Goal: Task Accomplishment & Management: Manage account settings

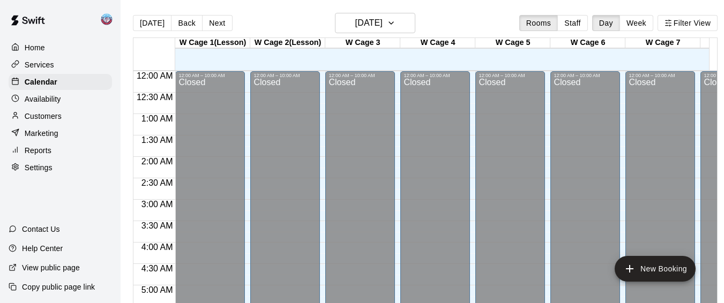
scroll to position [624, 0]
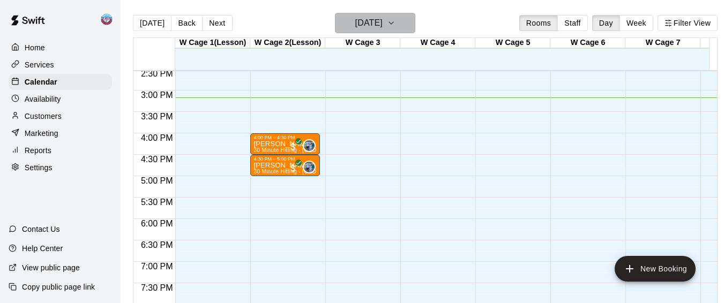
click at [396, 28] on icon "button" at bounding box center [391, 23] width 9 height 13
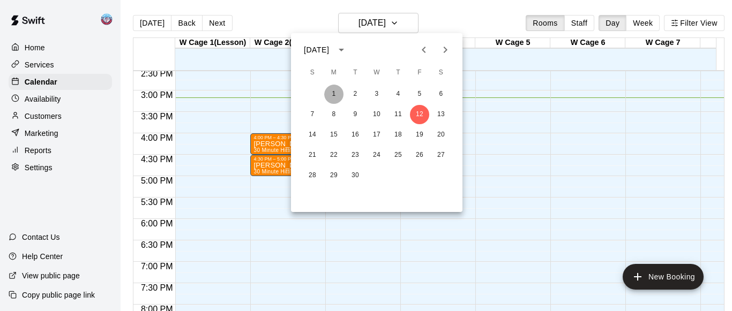
click at [332, 93] on button "1" at bounding box center [333, 94] width 19 height 19
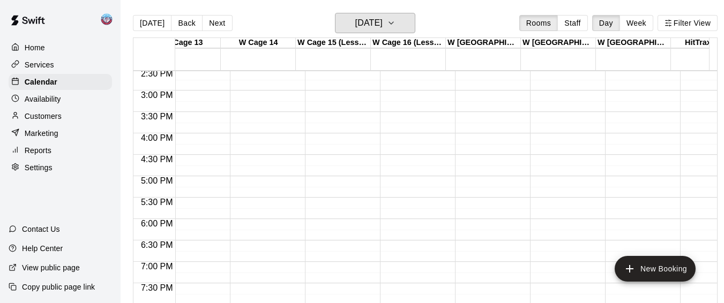
scroll to position [0, 999]
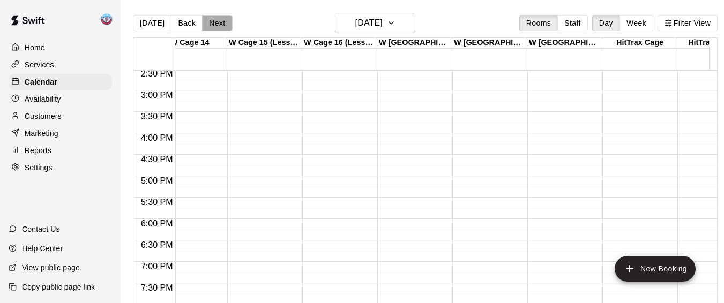
click at [212, 21] on button "Next" at bounding box center [217, 23] width 30 height 16
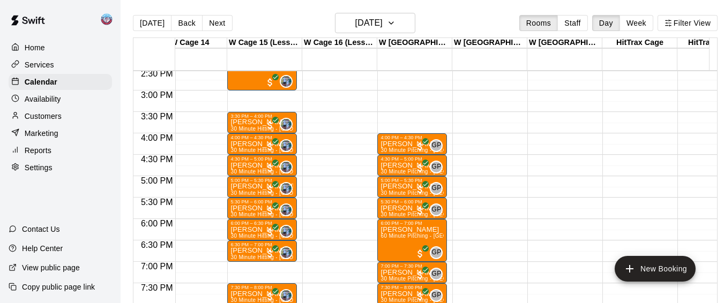
scroll to position [0, 1116]
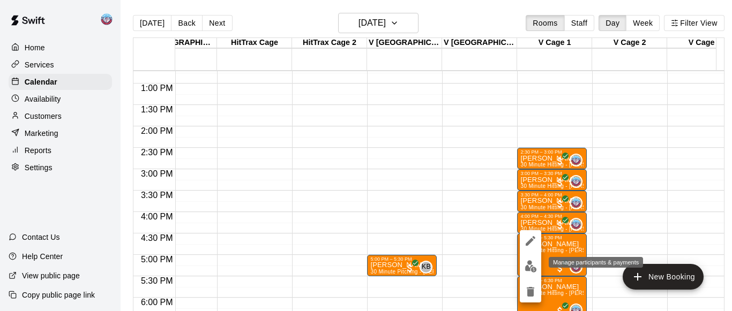
click at [536, 272] on img "edit" at bounding box center [531, 267] width 12 height 12
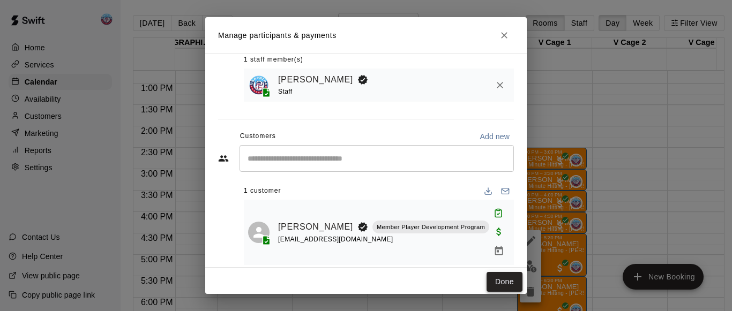
click at [499, 283] on button "Done" at bounding box center [505, 282] width 36 height 20
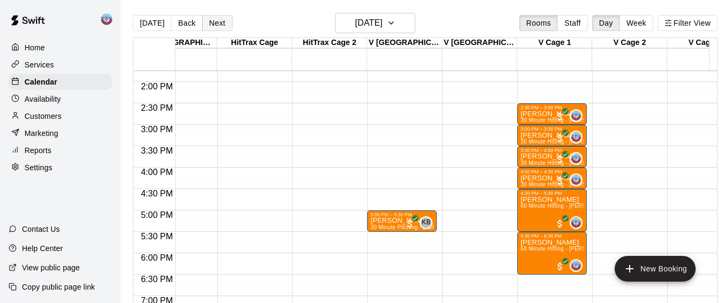
click at [224, 26] on button "Next" at bounding box center [217, 23] width 30 height 16
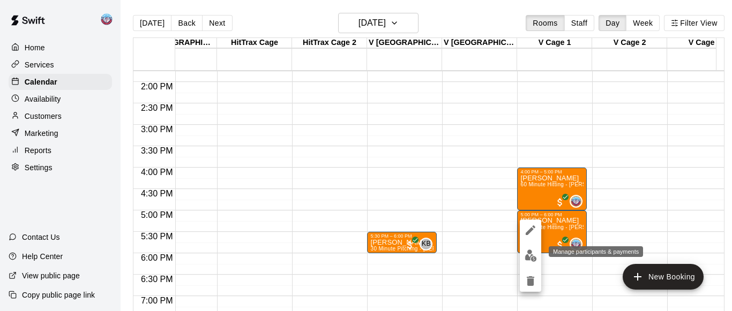
click at [531, 254] on img "edit" at bounding box center [531, 256] width 12 height 12
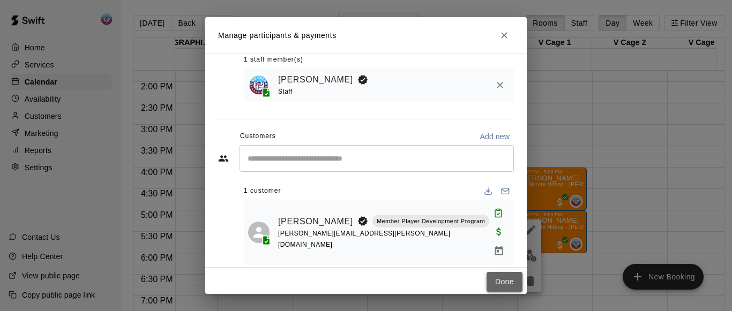
click at [496, 280] on button "Done" at bounding box center [505, 282] width 36 height 20
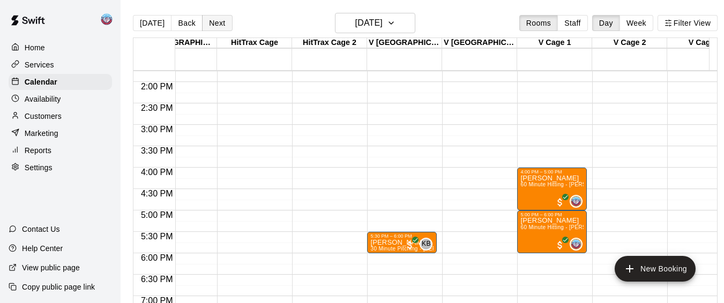
click at [217, 24] on button "Next" at bounding box center [217, 23] width 30 height 16
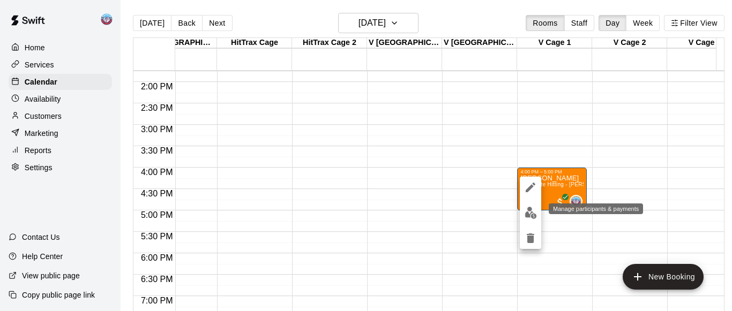
click at [533, 214] on img "edit" at bounding box center [531, 213] width 12 height 12
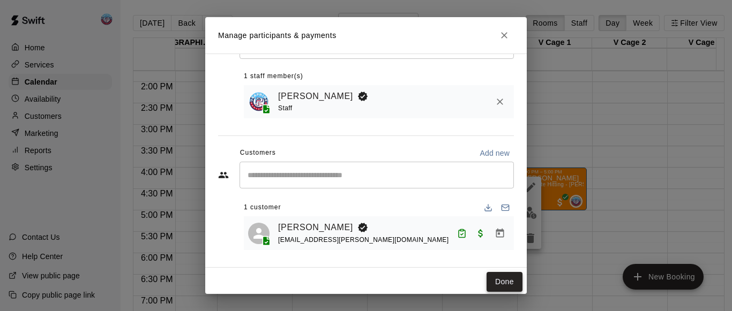
click at [489, 280] on button "Done" at bounding box center [505, 282] width 36 height 20
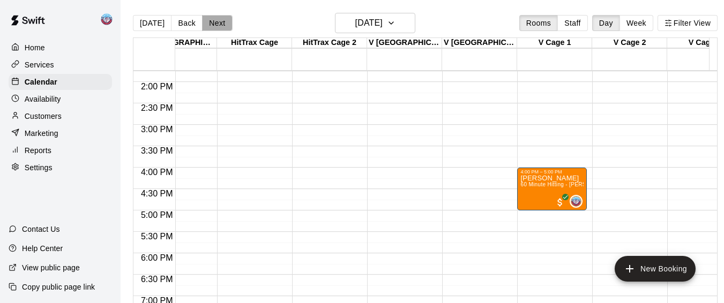
click at [215, 24] on button "Next" at bounding box center [217, 23] width 30 height 16
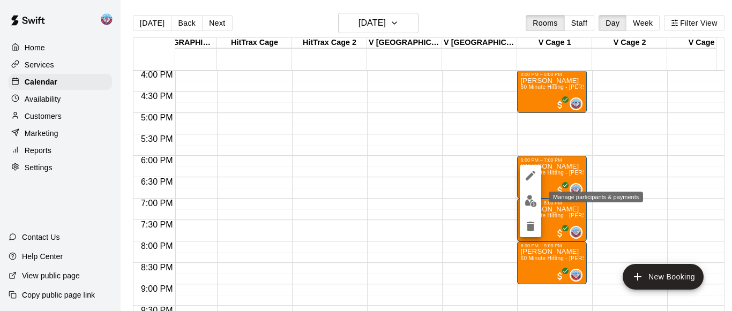
click at [529, 202] on img "edit" at bounding box center [531, 201] width 12 height 12
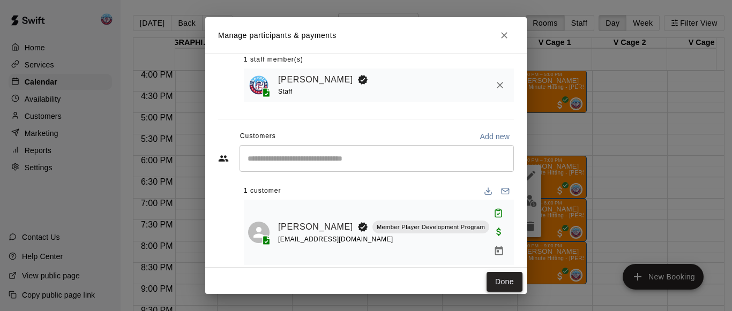
click at [487, 279] on button "Done" at bounding box center [505, 282] width 36 height 20
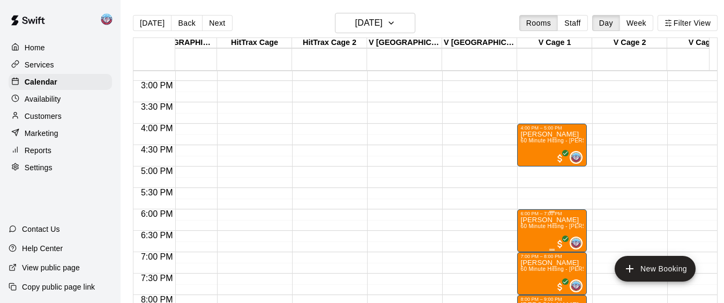
scroll to position [619, 1384]
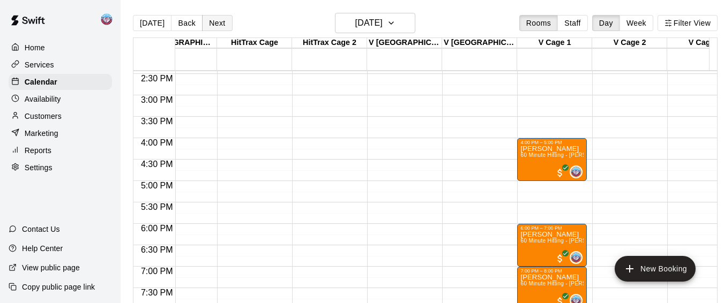
click at [217, 20] on button "Next" at bounding box center [217, 23] width 30 height 16
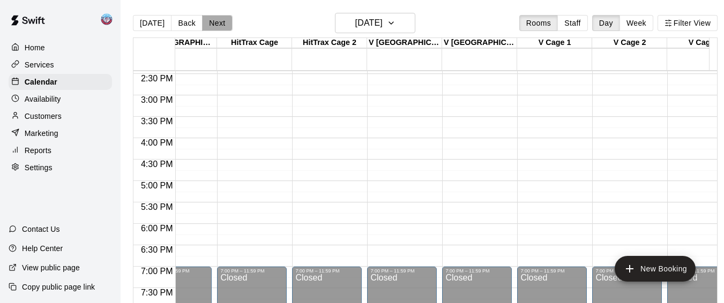
click at [217, 20] on button "Next" at bounding box center [217, 23] width 30 height 16
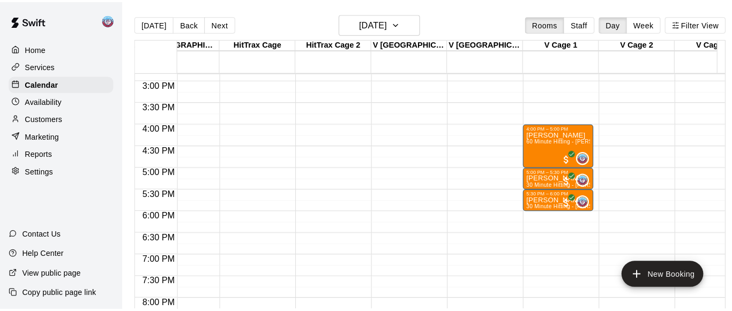
scroll to position [652, 1384]
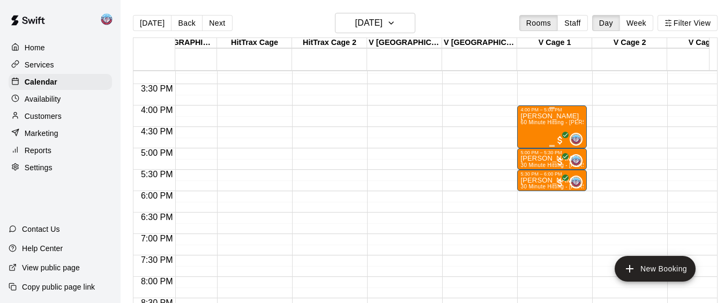
click at [532, 137] on div "[PERSON_NAME] 60 Minute Hitting - [PERSON_NAME]" at bounding box center [552, 264] width 63 height 303
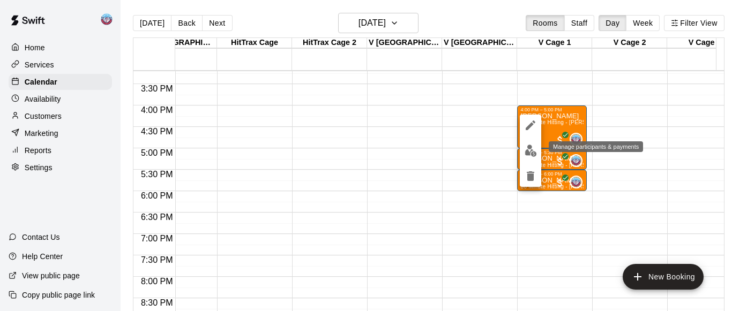
click at [530, 153] on img "edit" at bounding box center [531, 151] width 12 height 12
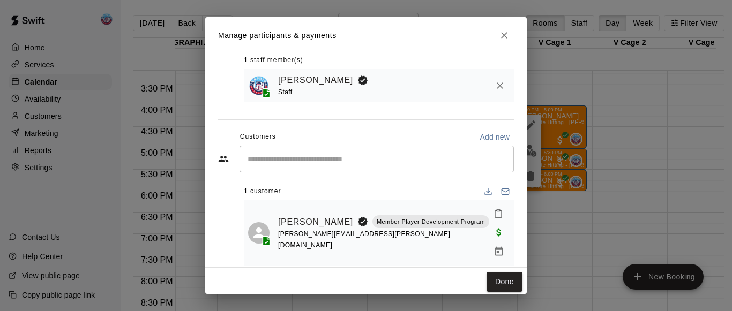
scroll to position [66, 0]
click at [497, 211] on rect "Mark attendance" at bounding box center [498, 211] width 3 height 2
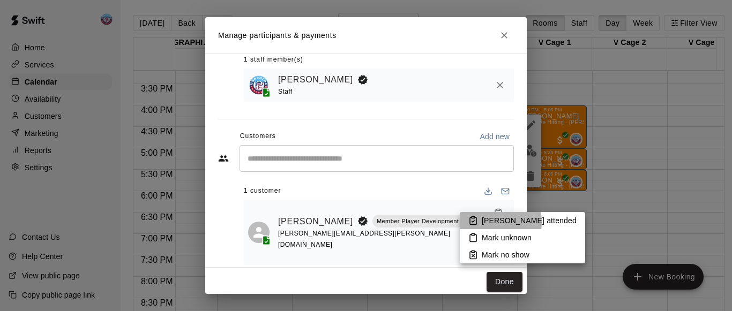
click at [477, 222] on icon at bounding box center [473, 222] width 6 height 8
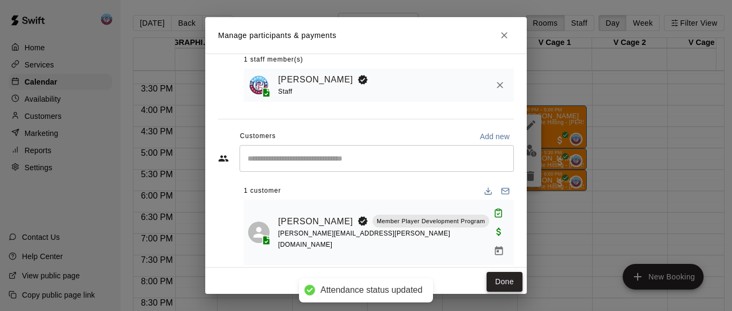
click at [499, 284] on button "Done" at bounding box center [505, 282] width 36 height 20
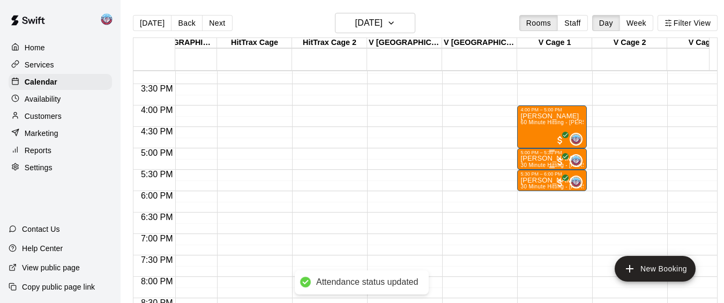
click at [524, 159] on p "[PERSON_NAME]" at bounding box center [552, 159] width 63 height 0
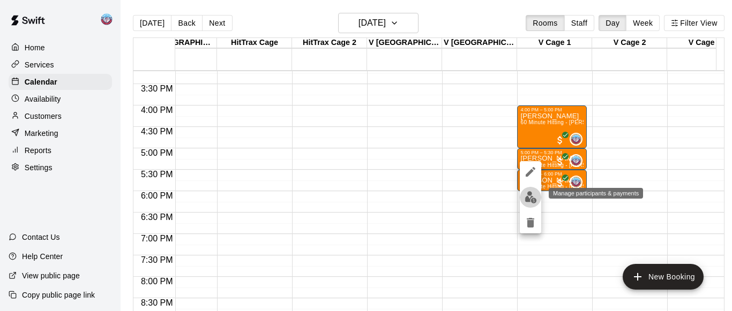
click at [530, 196] on img "edit" at bounding box center [531, 197] width 12 height 12
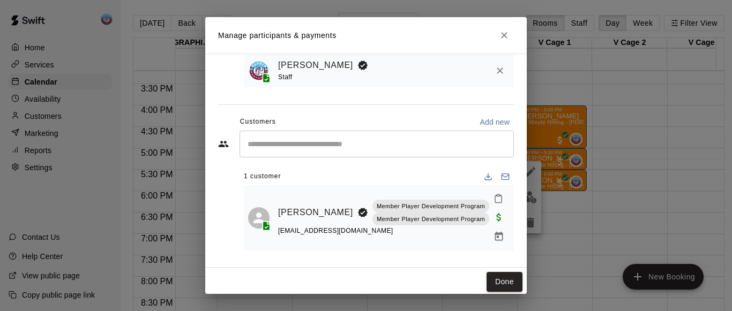
scroll to position [83, 0]
click at [494, 197] on icon "Mark attendance" at bounding box center [499, 199] width 10 height 10
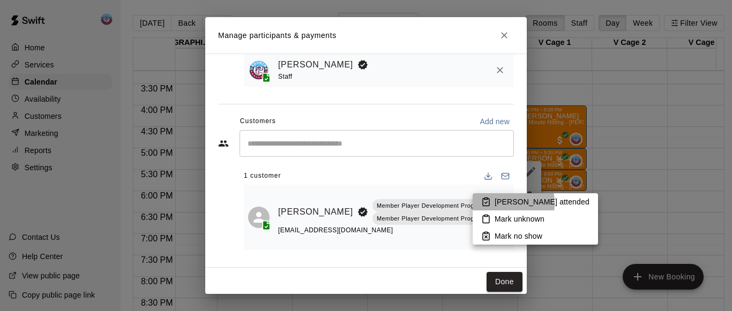
click at [490, 204] on icon at bounding box center [486, 202] width 10 height 10
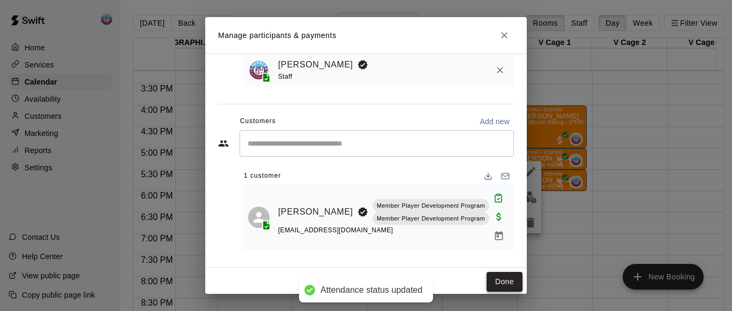
click at [498, 277] on button "Done" at bounding box center [505, 282] width 36 height 20
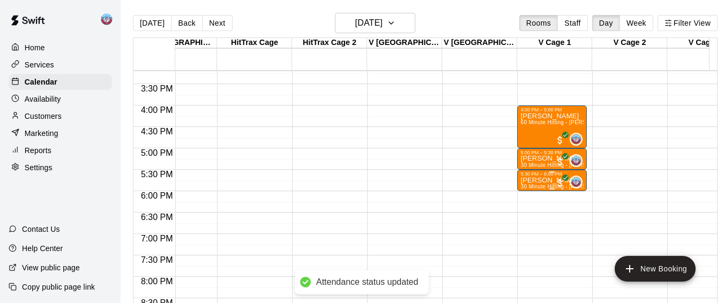
click at [527, 181] on p "[PERSON_NAME]" at bounding box center [552, 181] width 63 height 0
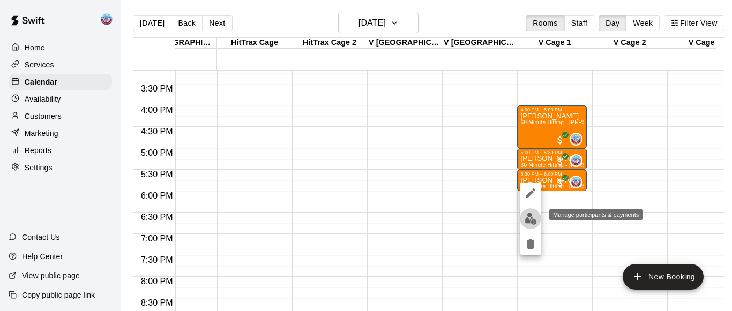
click at [531, 219] on img "edit" at bounding box center [531, 219] width 12 height 12
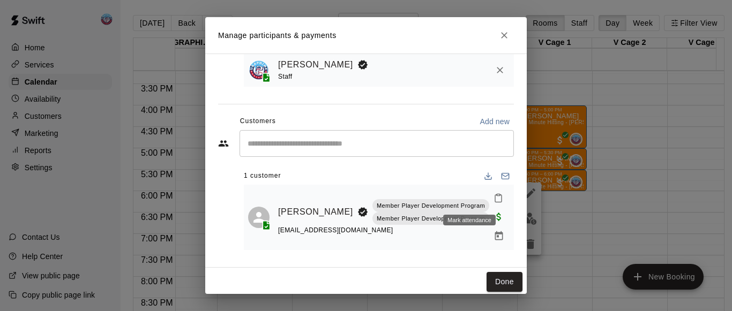
click at [494, 196] on icon "Mark attendance" at bounding box center [499, 199] width 10 height 10
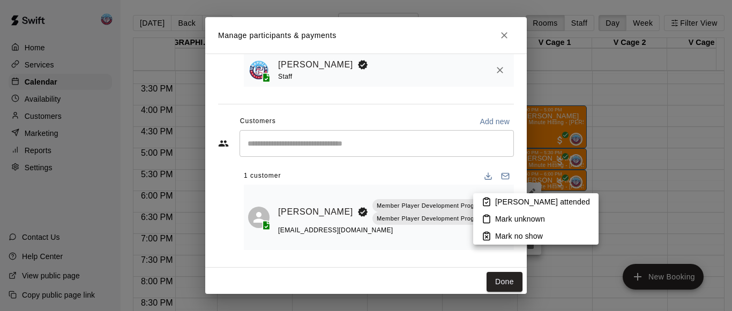
click at [491, 203] on icon at bounding box center [487, 202] width 10 height 10
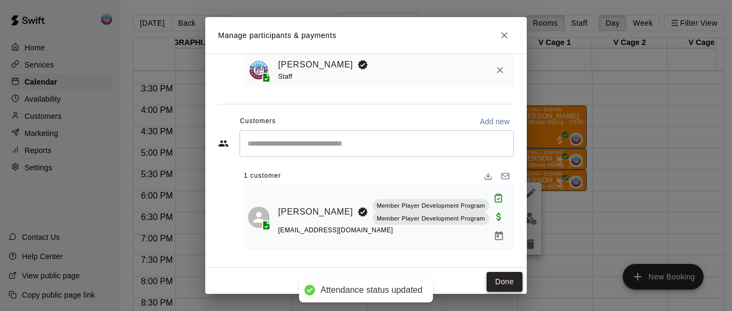
click at [494, 277] on button "Done" at bounding box center [505, 282] width 36 height 20
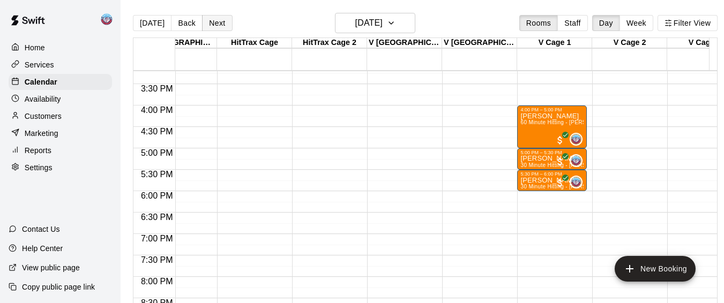
click at [206, 19] on button "Next" at bounding box center [217, 23] width 30 height 16
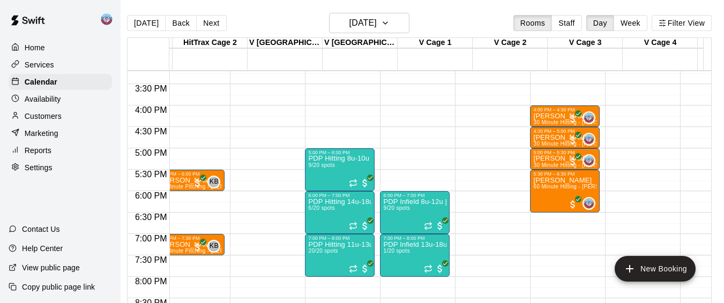
scroll to position [0, 1620]
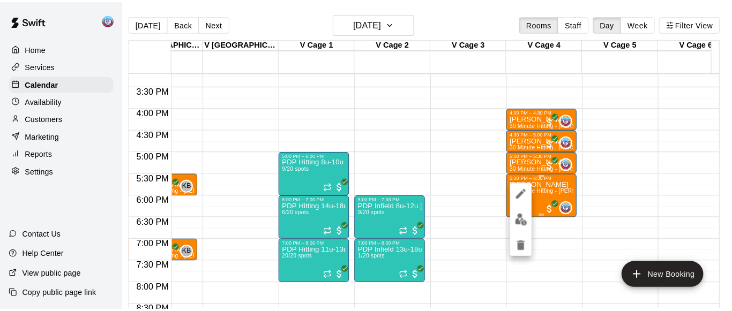
scroll to position [0, 5]
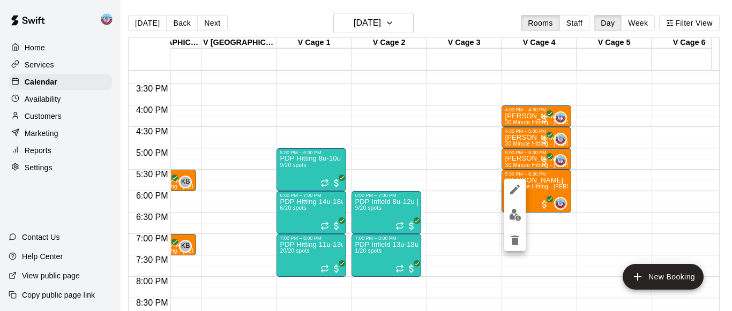
click at [510, 212] on img "edit" at bounding box center [515, 215] width 12 height 12
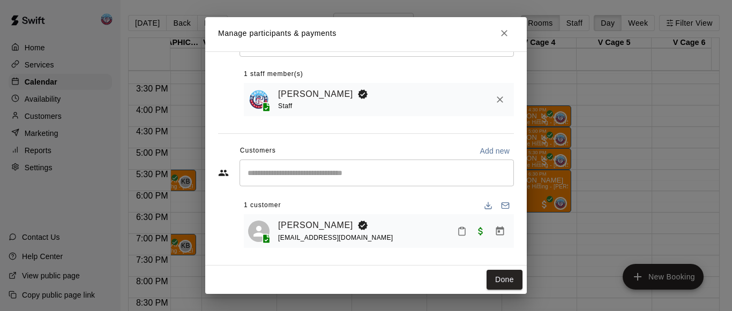
scroll to position [53, 0]
click at [457, 231] on icon "Mark attendance" at bounding box center [462, 232] width 10 height 10
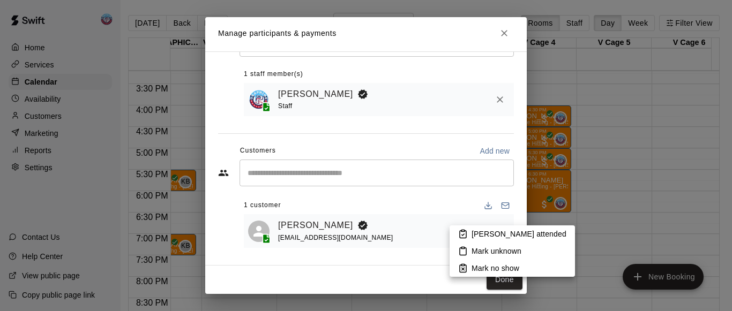
click at [469, 231] on li "[PERSON_NAME] attended" at bounding box center [512, 234] width 125 height 17
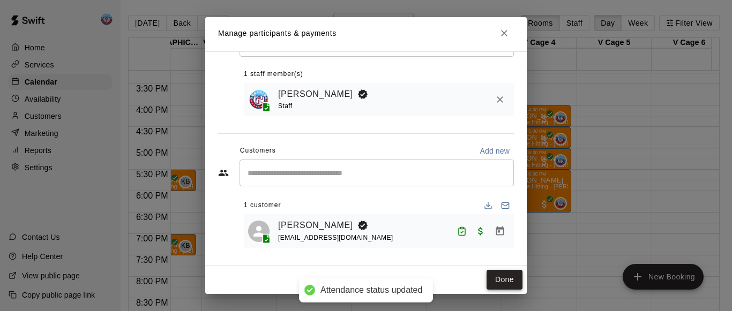
click at [489, 283] on button "Done" at bounding box center [505, 280] width 36 height 20
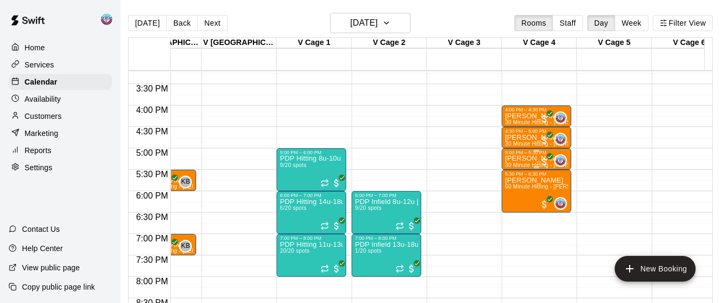
click at [518, 155] on div "5:00 PM – 5:30 PM" at bounding box center [536, 152] width 63 height 5
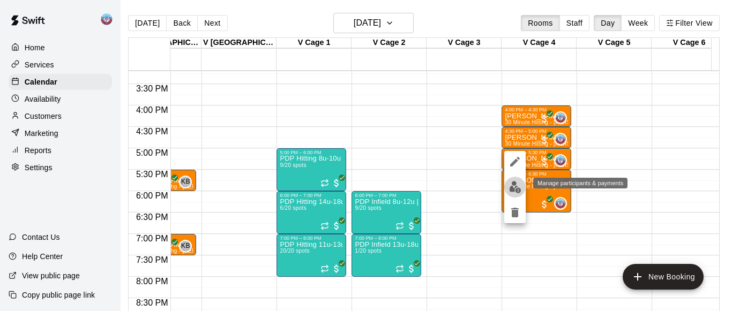
click at [517, 187] on img "edit" at bounding box center [515, 187] width 12 height 12
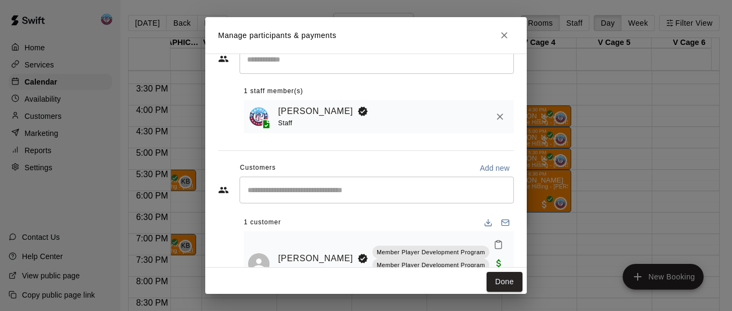
scroll to position [83, 0]
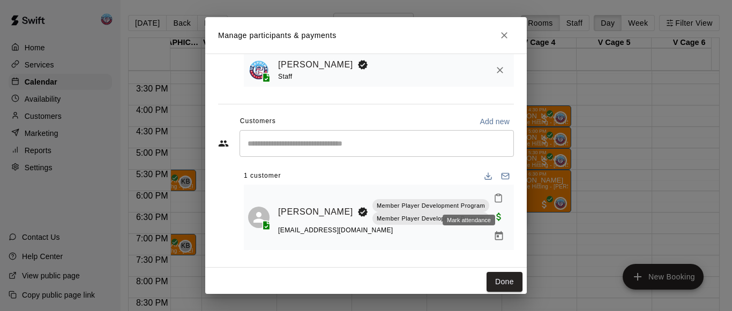
click at [494, 201] on icon "Mark attendance" at bounding box center [499, 199] width 10 height 10
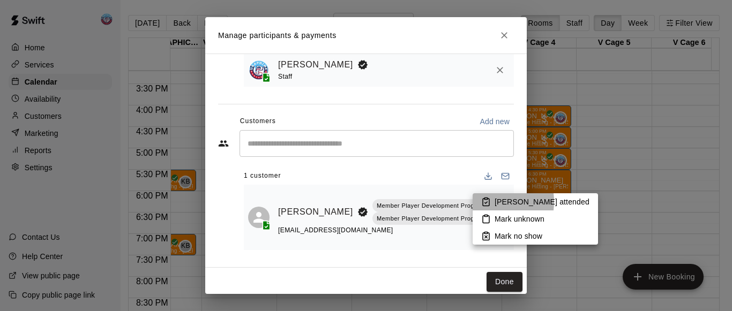
click at [486, 202] on icon at bounding box center [486, 202] width 10 height 10
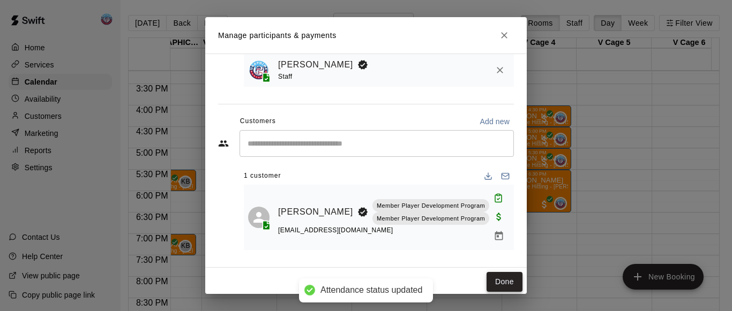
click at [493, 289] on button "Done" at bounding box center [505, 282] width 36 height 20
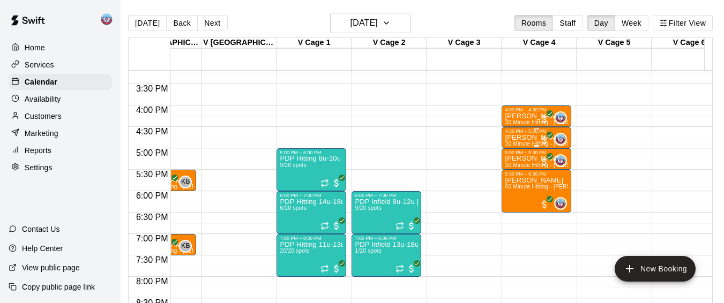
click at [510, 138] on p "[PERSON_NAME]" at bounding box center [536, 138] width 63 height 0
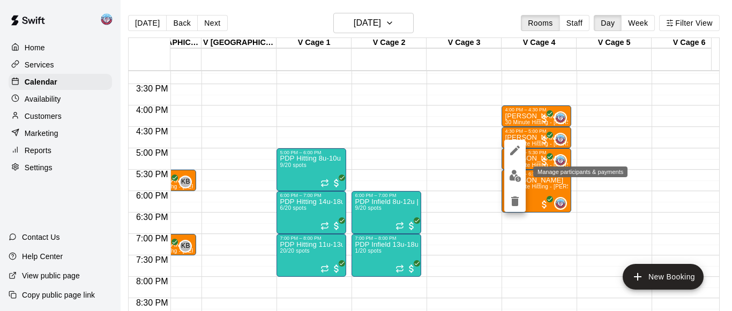
click at [514, 171] on img "edit" at bounding box center [515, 176] width 12 height 12
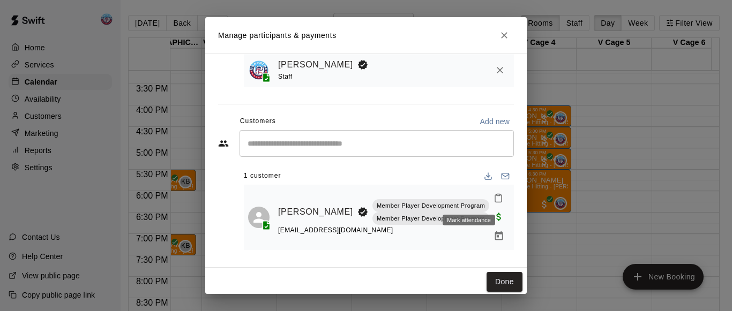
click at [495, 198] on icon "Mark attendance" at bounding box center [498, 199] width 6 height 8
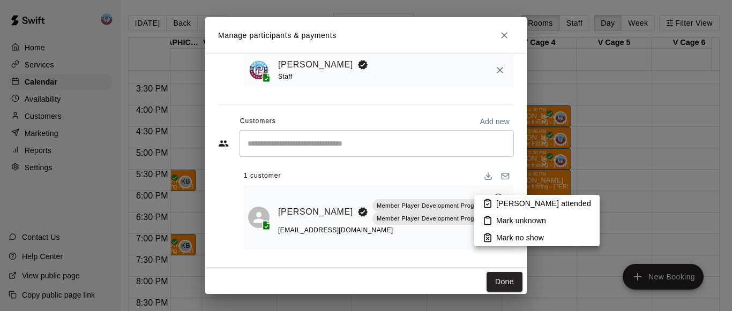
click at [491, 200] on icon at bounding box center [488, 204] width 10 height 10
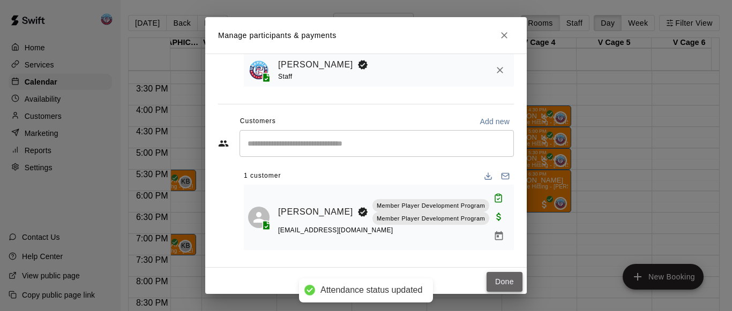
click at [500, 276] on button "Done" at bounding box center [505, 282] width 36 height 20
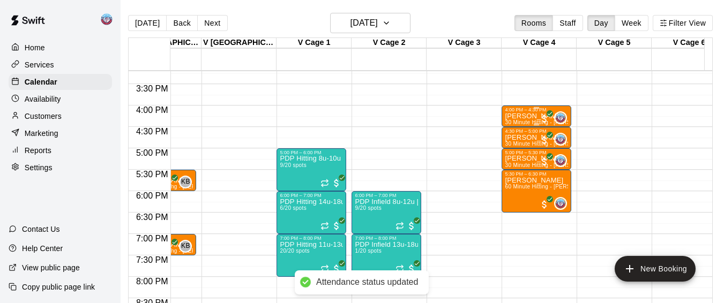
click at [516, 116] on p "[PERSON_NAME]" at bounding box center [536, 116] width 63 height 0
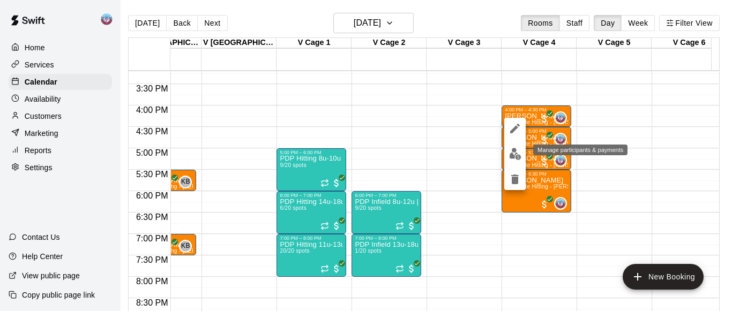
click at [516, 152] on img "edit" at bounding box center [515, 154] width 12 height 12
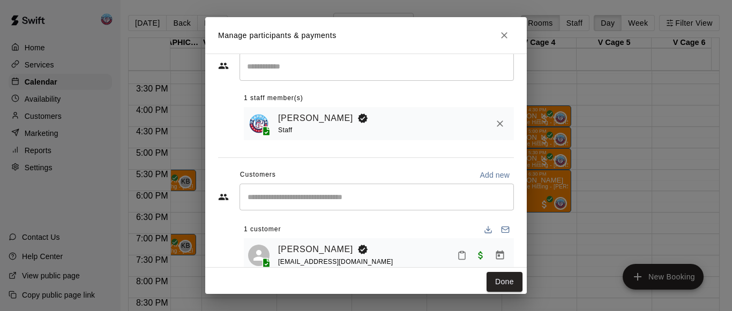
scroll to position [53, 0]
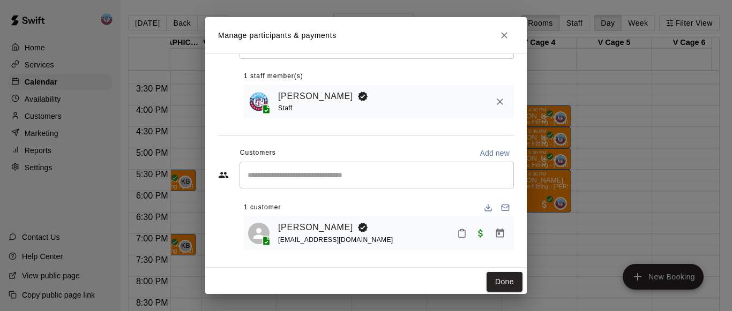
click at [453, 238] on button "Mark attendance" at bounding box center [462, 234] width 18 height 18
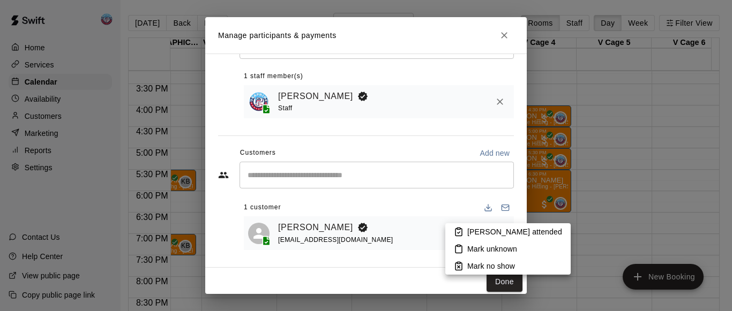
click at [461, 232] on icon at bounding box center [459, 232] width 10 height 10
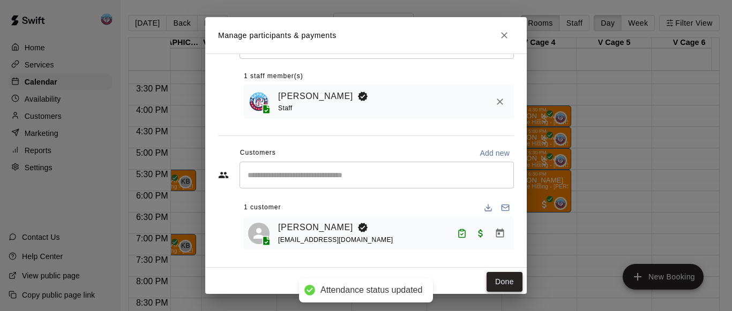
click at [489, 279] on button "Done" at bounding box center [505, 282] width 36 height 20
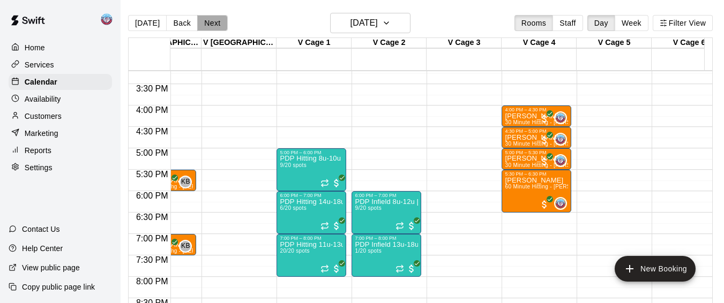
click at [205, 26] on button "Next" at bounding box center [212, 23] width 30 height 16
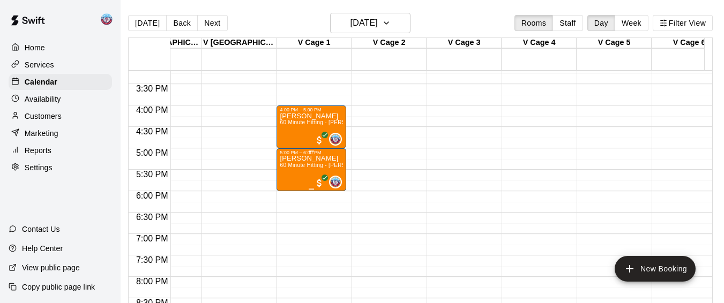
click at [297, 177] on div "[PERSON_NAME] 60 Minute Hitting - [PERSON_NAME]" at bounding box center [311, 306] width 63 height 303
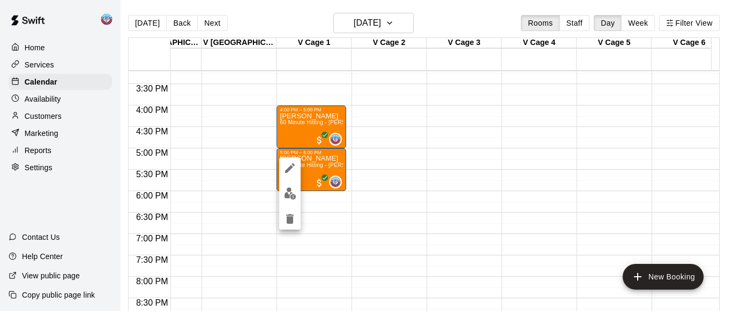
click at [287, 199] on img "edit" at bounding box center [290, 194] width 12 height 12
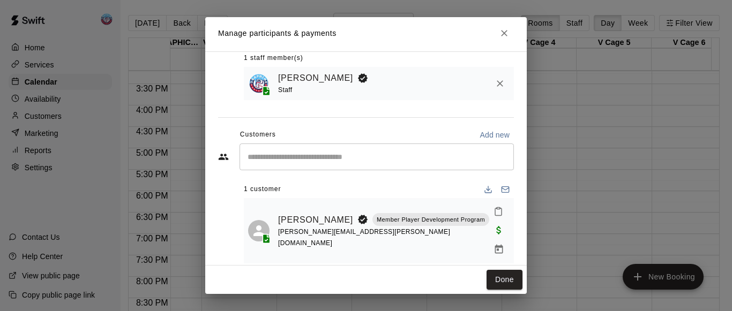
scroll to position [66, 0]
click at [494, 214] on icon "Mark attendance" at bounding box center [499, 211] width 10 height 10
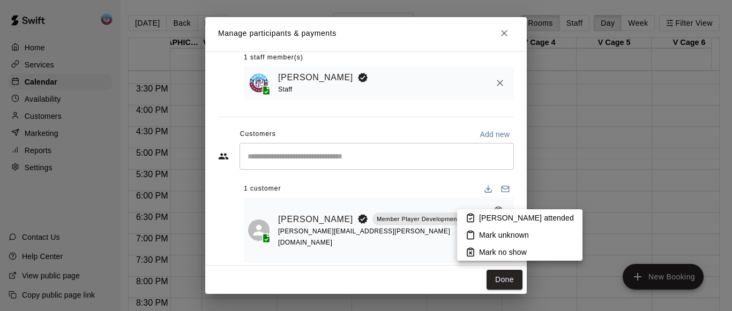
click at [478, 218] on li "[PERSON_NAME] attended" at bounding box center [519, 218] width 125 height 17
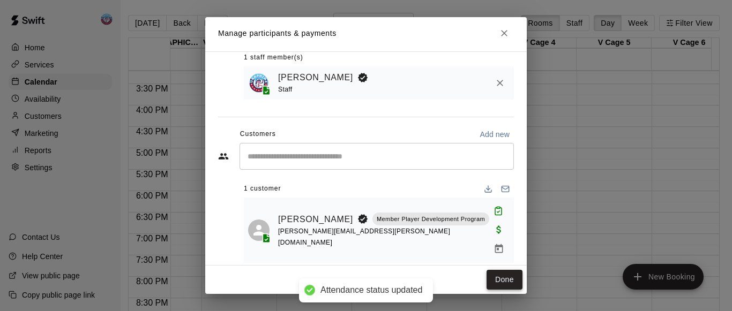
click at [493, 280] on button "Done" at bounding box center [505, 280] width 36 height 20
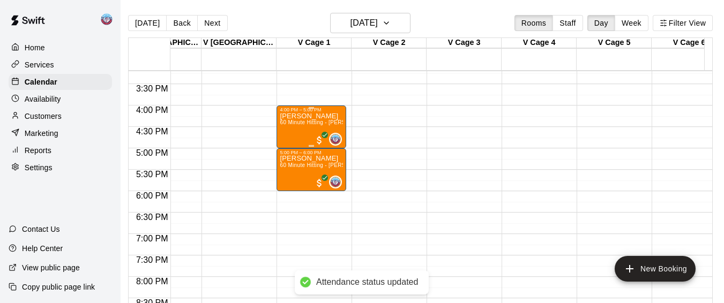
click at [295, 125] on span "60 Minute Hitting - [PERSON_NAME]" at bounding box center [327, 123] width 95 height 6
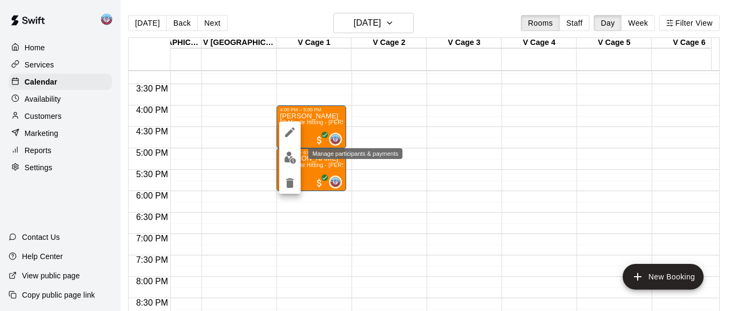
click at [294, 159] on img "edit" at bounding box center [290, 158] width 12 height 12
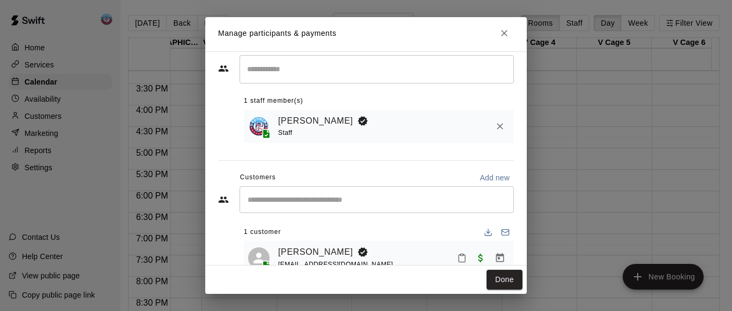
scroll to position [53, 0]
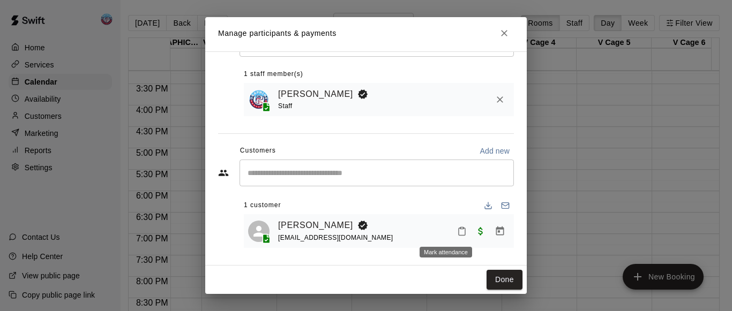
click at [460, 228] on rect "Mark attendance" at bounding box center [461, 228] width 3 height 2
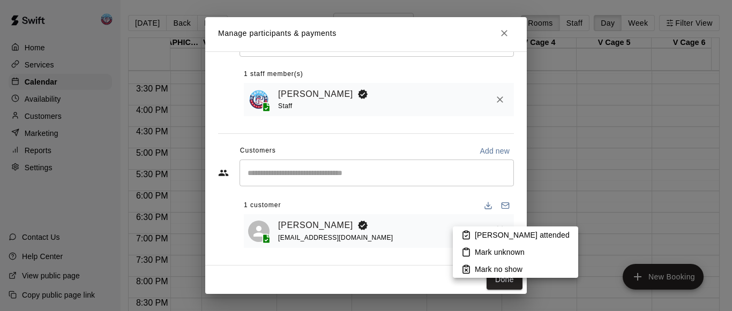
click at [477, 233] on p "[PERSON_NAME] attended" at bounding box center [522, 235] width 95 height 11
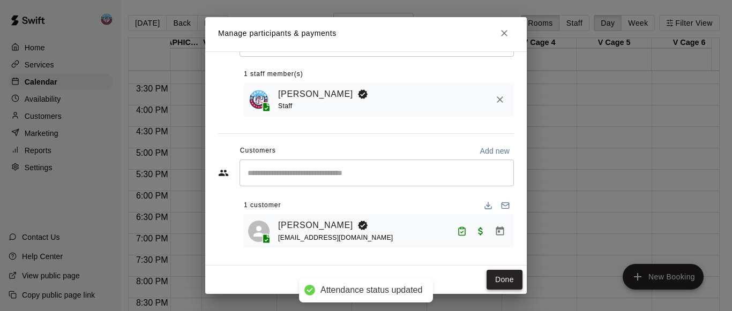
click at [494, 283] on button "Done" at bounding box center [505, 280] width 36 height 20
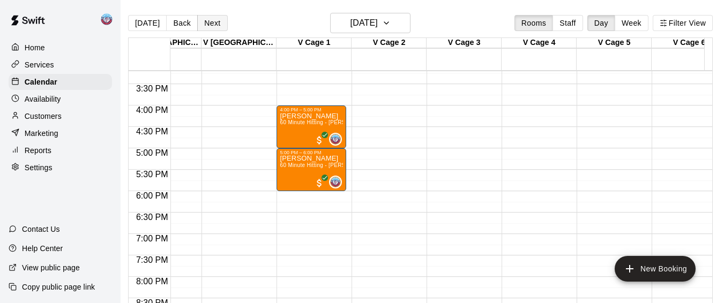
click at [214, 26] on button "Next" at bounding box center [212, 23] width 30 height 16
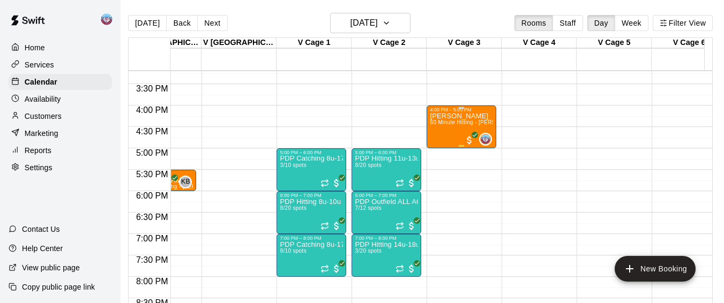
click at [443, 131] on div "[PERSON_NAME] 60 Minute Hitting - [PERSON_NAME]" at bounding box center [461, 264] width 63 height 303
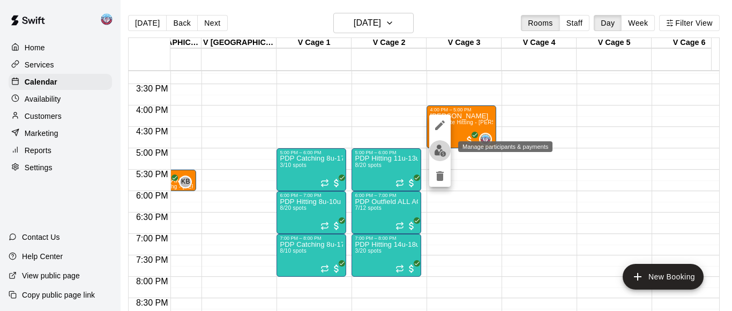
click at [441, 144] on button "edit" at bounding box center [439, 150] width 21 height 21
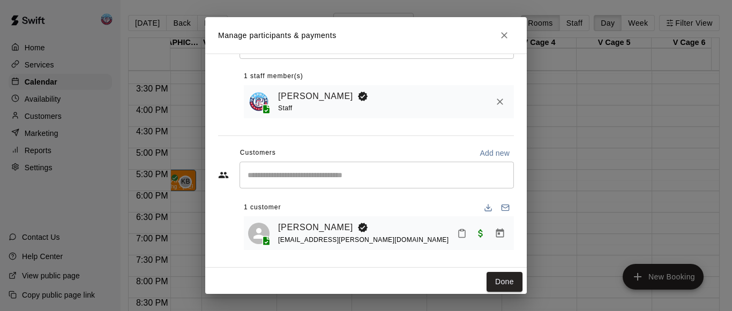
click at [457, 229] on icon "Mark attendance" at bounding box center [462, 234] width 10 height 10
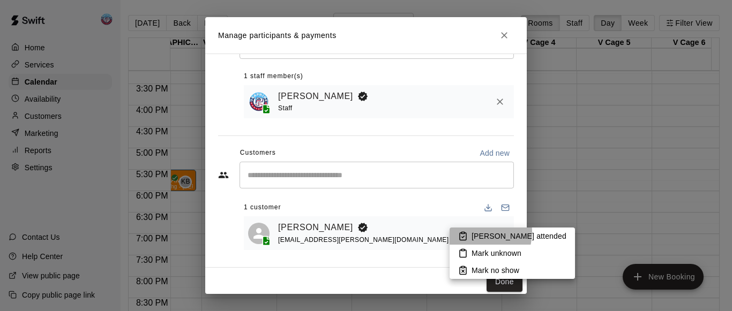
click at [474, 232] on p "[PERSON_NAME] attended" at bounding box center [519, 236] width 95 height 11
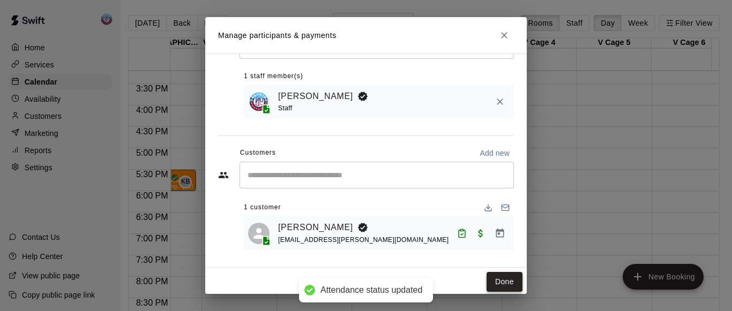
click at [491, 282] on button "Done" at bounding box center [505, 282] width 36 height 20
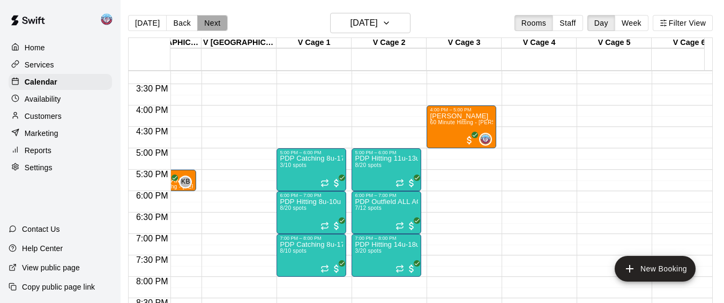
click at [221, 27] on button "Next" at bounding box center [212, 23] width 30 height 16
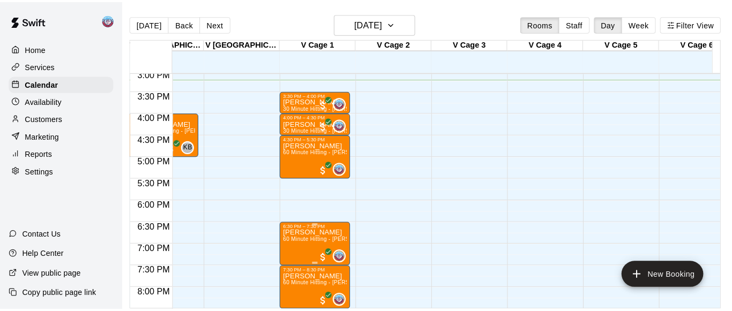
scroll to position [623, 1620]
